Goal: Task Accomplishment & Management: Manage account settings

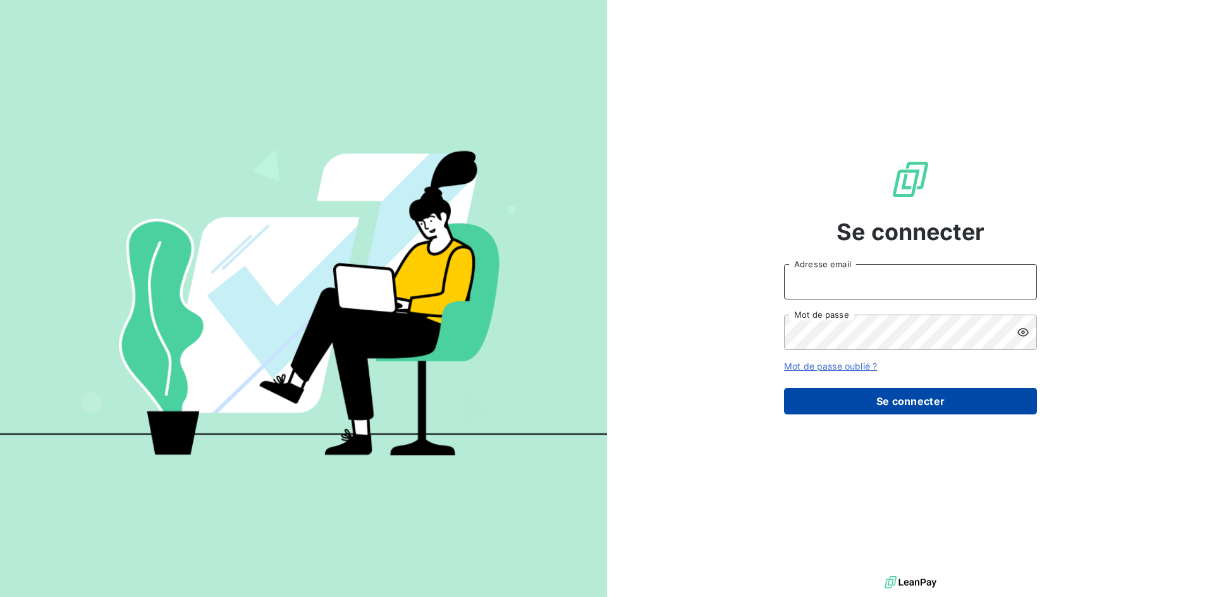
type input "[EMAIL_ADDRESS][DOMAIN_NAME]"
click at [883, 391] on button "Se connecter" at bounding box center [910, 401] width 253 height 27
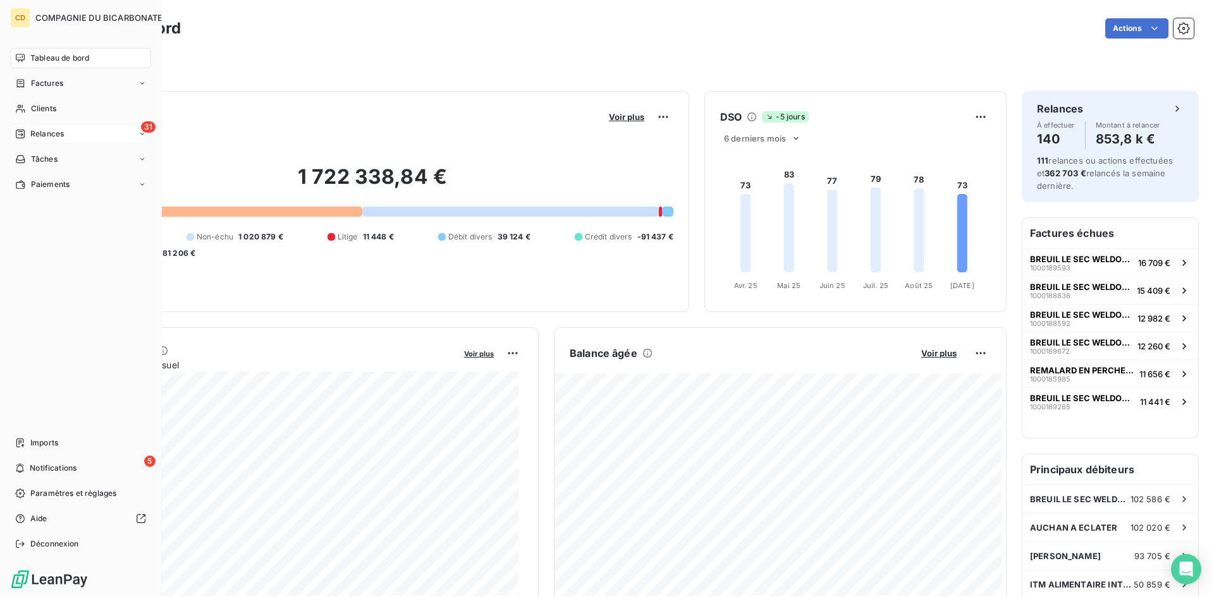
click at [17, 131] on icon at bounding box center [20, 134] width 10 height 10
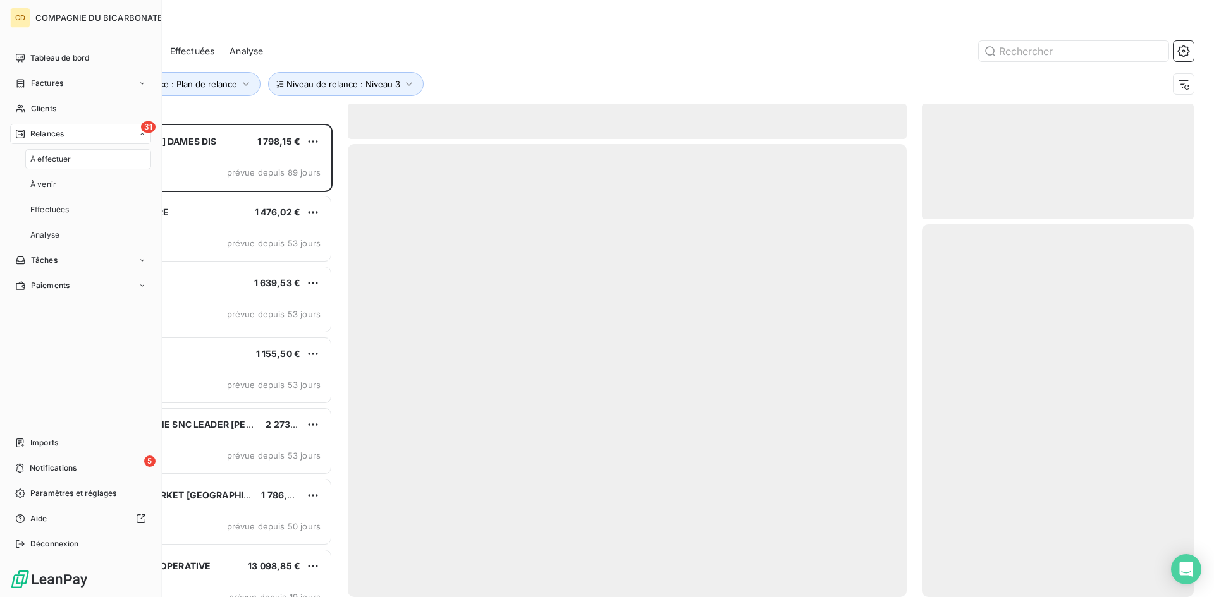
scroll to position [464, 262]
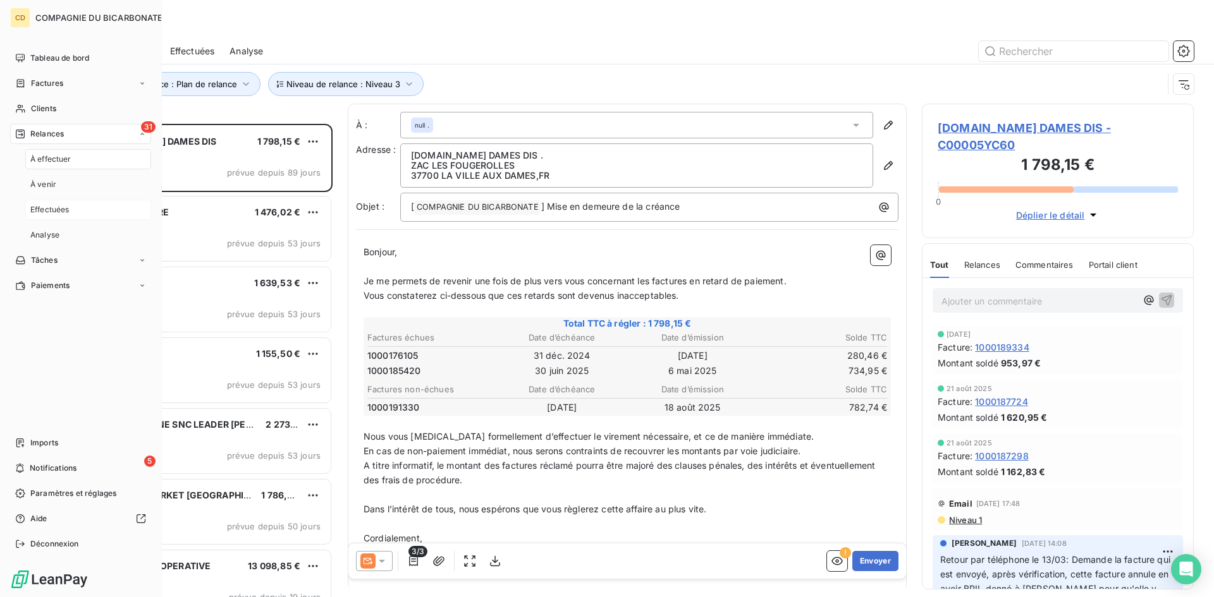
click at [63, 213] on span "Effectuées" at bounding box center [49, 209] width 39 height 11
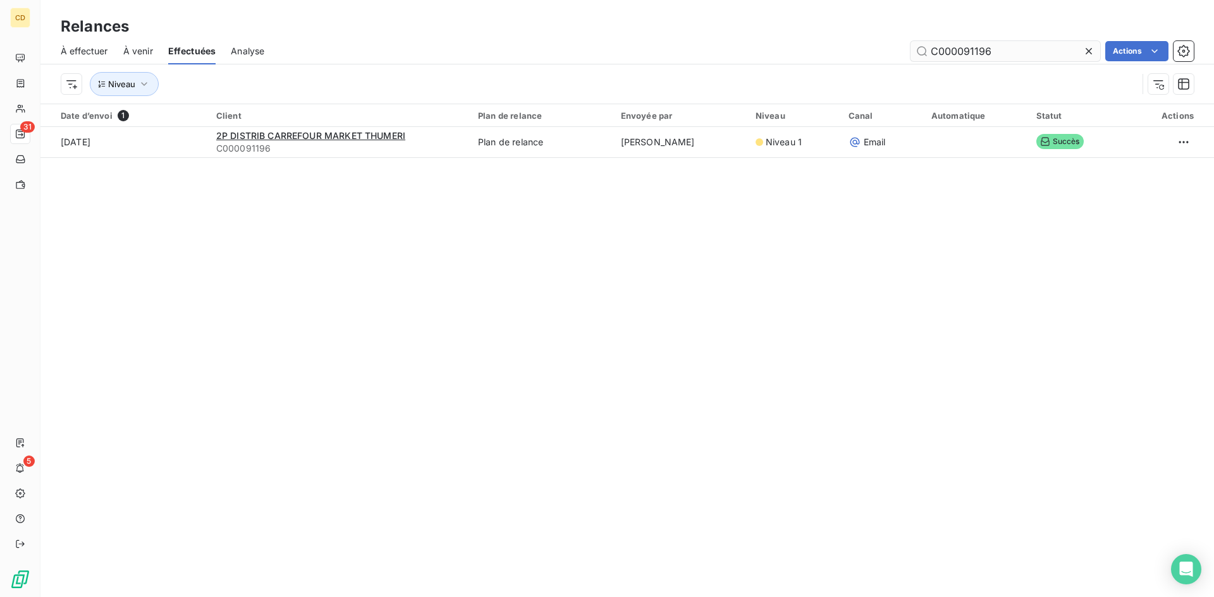
drag, startPoint x: 1001, startPoint y: 52, endPoint x: 962, endPoint y: 52, distance: 39.8
click at [962, 52] on input "C000091196" at bounding box center [1005, 51] width 190 height 20
type input "C00005YCFS"
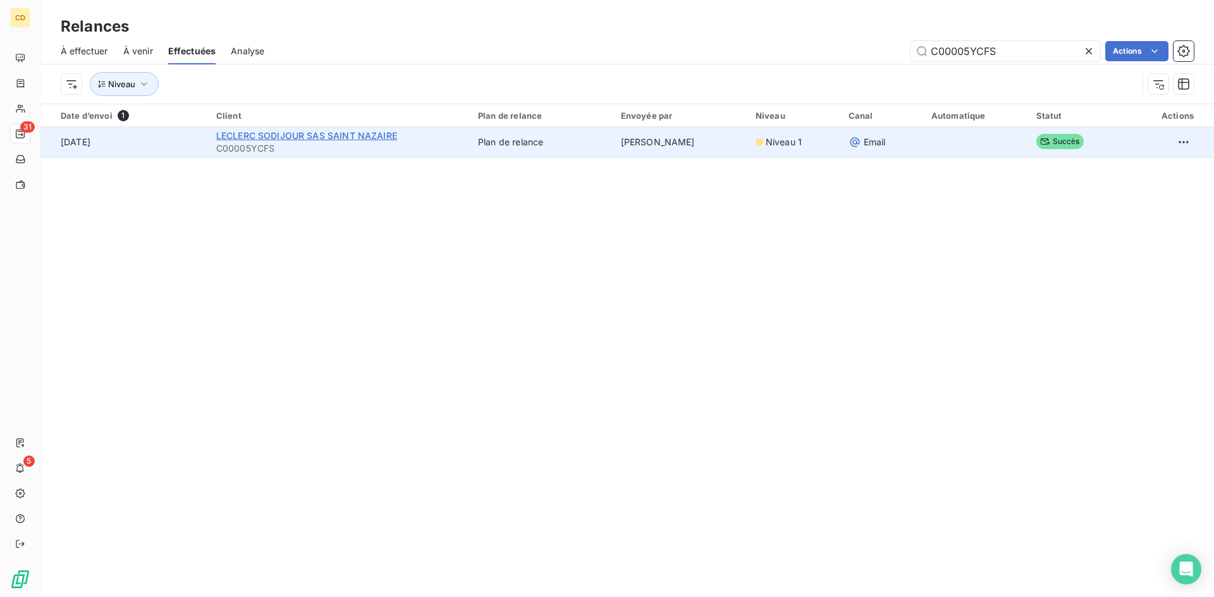
click at [284, 135] on span "LECLERC SODIJOUR SAS SAINT NAZAIRE" at bounding box center [306, 135] width 181 height 11
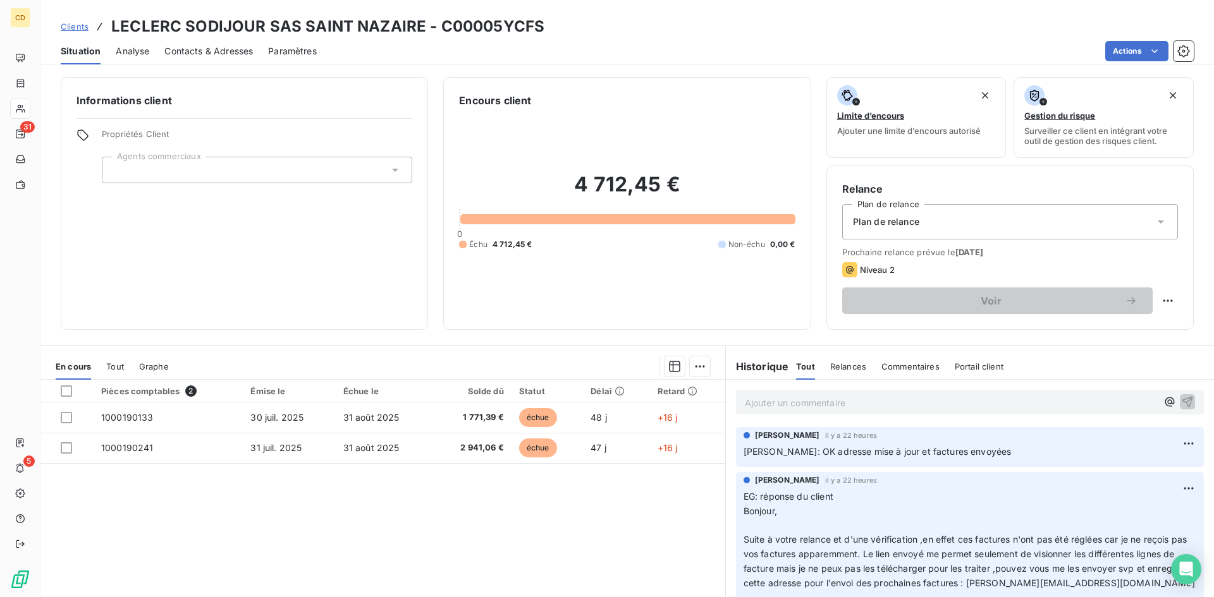
click at [793, 398] on p "Ajouter un commentaire ﻿" at bounding box center [951, 403] width 412 height 16
click at [759, 413] on div "EG: réponse du client" at bounding box center [970, 401] width 468 height 23
click at [759, 410] on p "EG: réponse du client" at bounding box center [951, 402] width 412 height 15
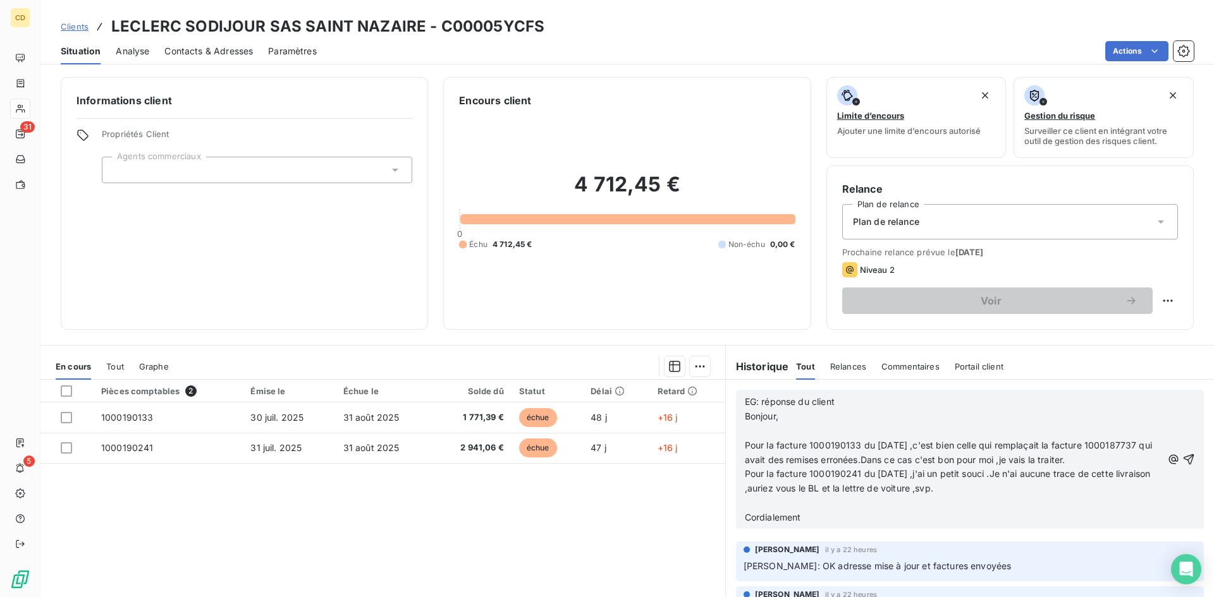
click at [745, 429] on p "﻿" at bounding box center [953, 431] width 417 height 15
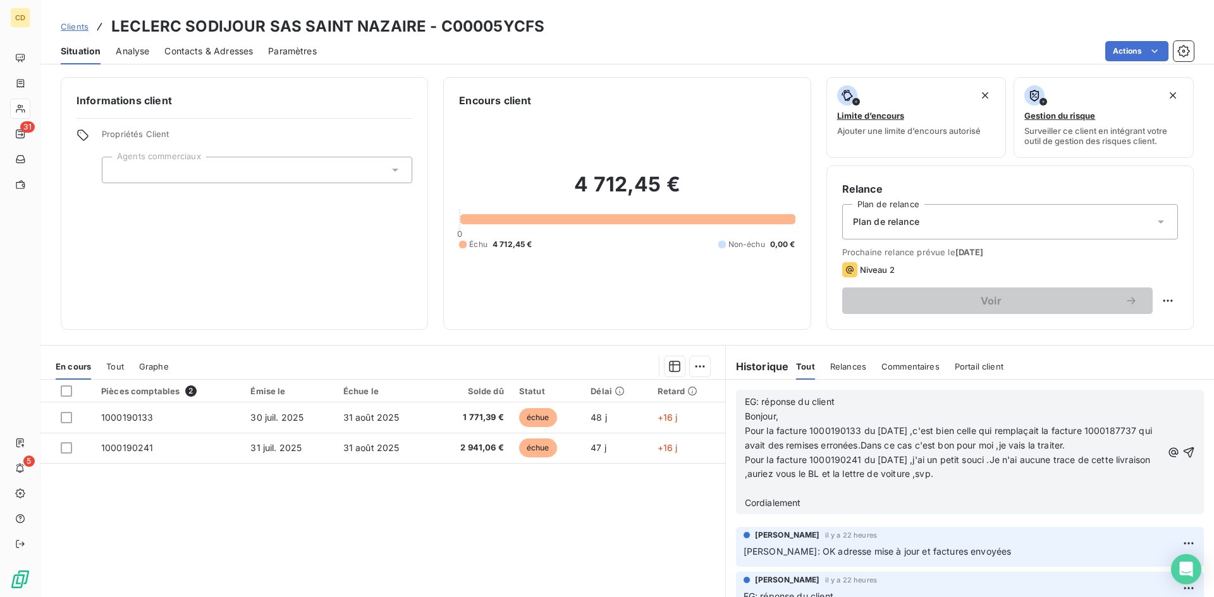
click at [873, 444] on span "Pour la facture 1000190133 du [DATE] ,c'est bien celle qui remplaçait la factur…" at bounding box center [950, 438] width 410 height 25
click at [1050, 479] on p "Pour la facture 1000190241 du [DATE] ,j'ai un petit souci .Je n'ai aucune trace…" at bounding box center [953, 467] width 417 height 29
